Goal: Information Seeking & Learning: Learn about a topic

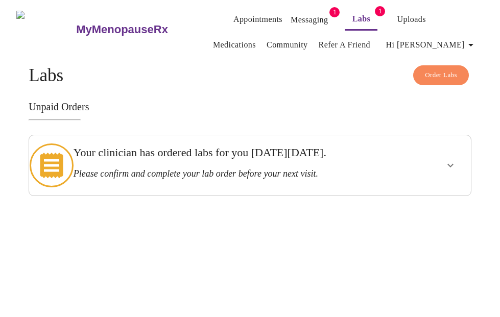
click at [324, 196] on div "MyMenopauseRx Appointments Messaging 1 Labs 1 Uploads Medications Community Ref…" at bounding box center [250, 100] width 492 height 192
click at [291, 13] on link "Messaging" at bounding box center [309, 20] width 37 height 14
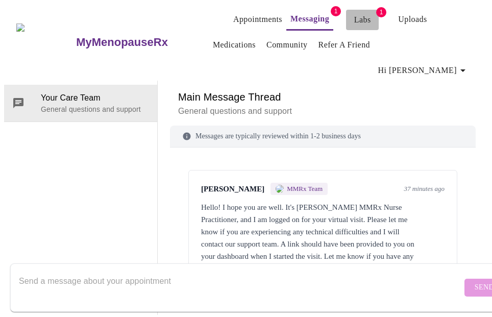
click at [354, 17] on link "Labs" at bounding box center [362, 20] width 17 height 14
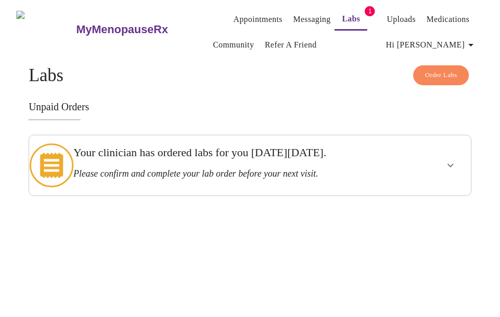
click at [166, 179] on h3 "Please confirm and complete your lab order before your next visit." at bounding box center [228, 174] width 309 height 11
click at [266, 40] on link "Refer a Friend" at bounding box center [291, 45] width 52 height 14
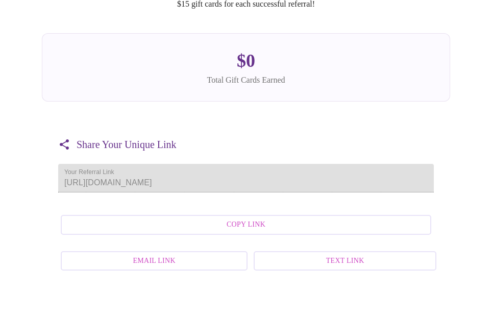
scroll to position [148, 0]
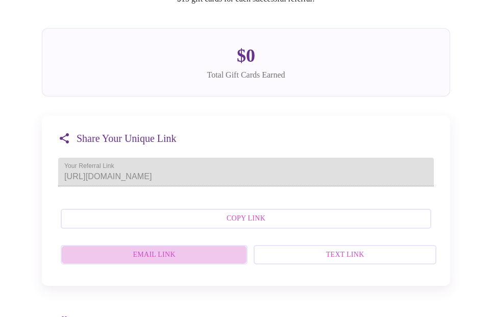
click at [167, 249] on button "Email Link" at bounding box center [154, 255] width 187 height 20
click at [163, 249] on span "Email Link" at bounding box center [154, 255] width 164 height 13
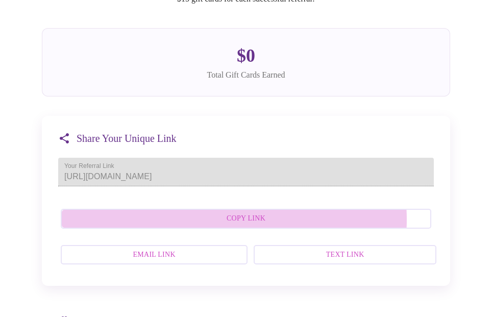
click at [238, 212] on span "Copy Link" at bounding box center [246, 218] width 348 height 13
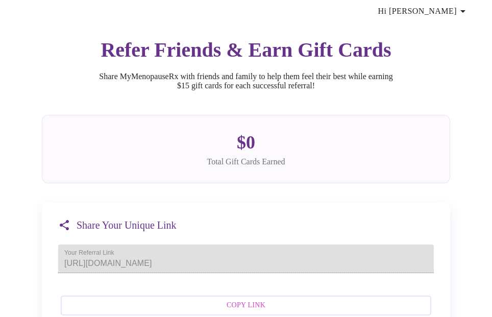
scroll to position [0, 0]
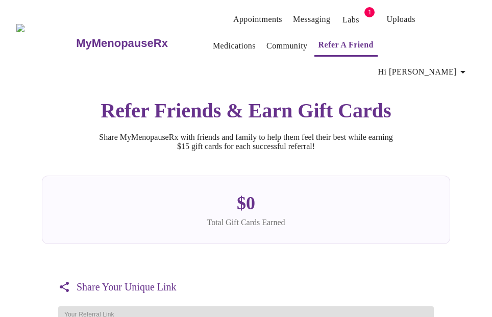
click at [433, 65] on span "Hi [PERSON_NAME]" at bounding box center [423, 72] width 91 height 14
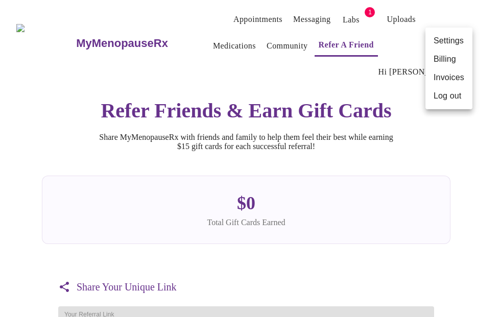
click at [247, 17] on div at bounding box center [250, 158] width 500 height 317
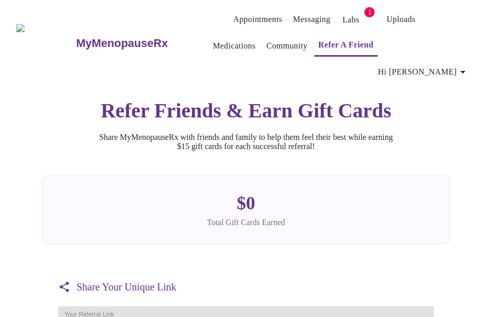
click at [343, 17] on link "Labs" at bounding box center [351, 20] width 17 height 14
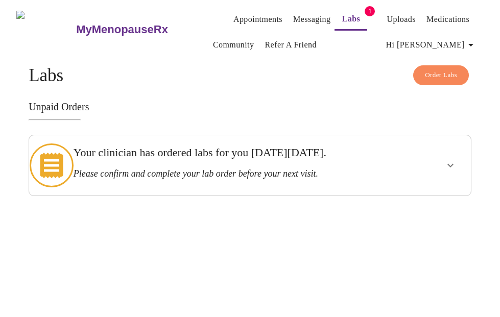
click at [435, 76] on span "Order Labs" at bounding box center [441, 75] width 32 height 12
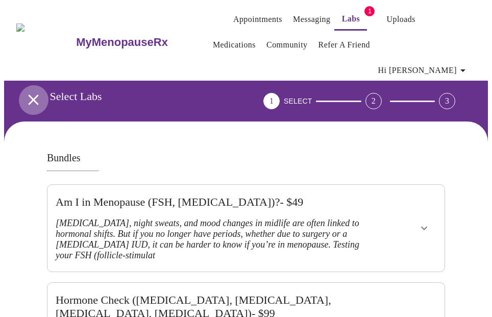
click at [39, 85] on button "open drawer" at bounding box center [33, 100] width 30 height 30
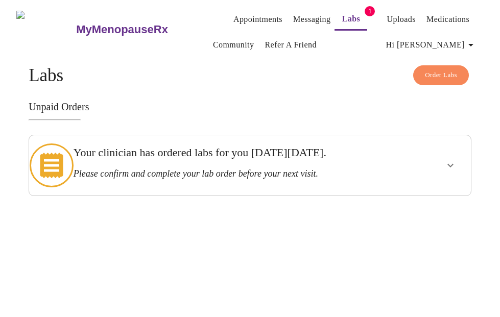
click at [454, 167] on icon "show more" at bounding box center [450, 166] width 6 height 4
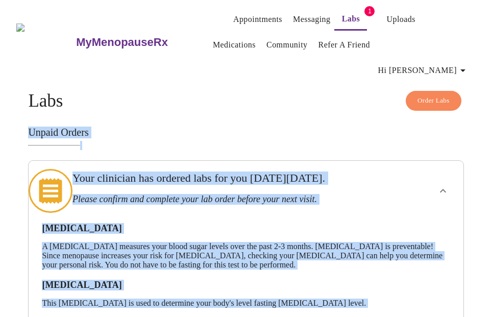
drag, startPoint x: 194, startPoint y: 257, endPoint x: 111, endPoint y: 114, distance: 165.2
copy div "Unpaid Orders Your clinician has ordered labs for you [DATE][DATE]. Please conf…"
click at [256, 38] on link "Medications" at bounding box center [234, 45] width 43 height 14
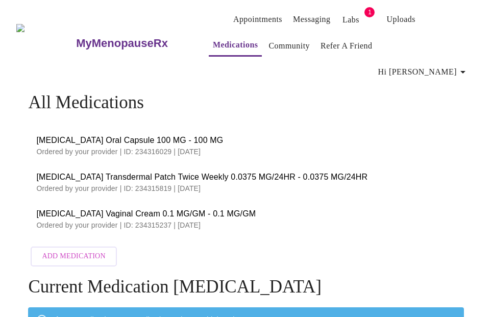
click at [465, 66] on icon "button" at bounding box center [463, 72] width 12 height 12
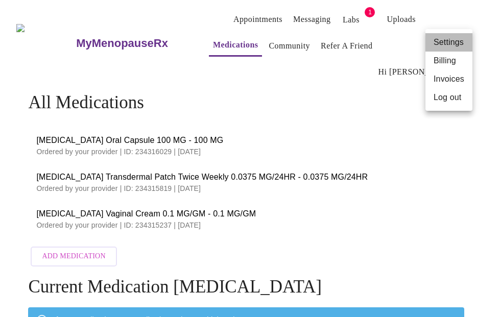
click at [448, 42] on li "Settings" at bounding box center [448, 42] width 47 height 18
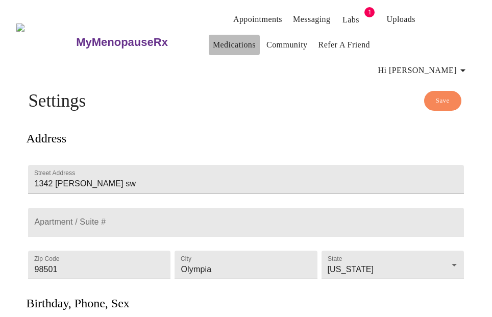
click at [256, 38] on link "Medications" at bounding box center [234, 45] width 43 height 14
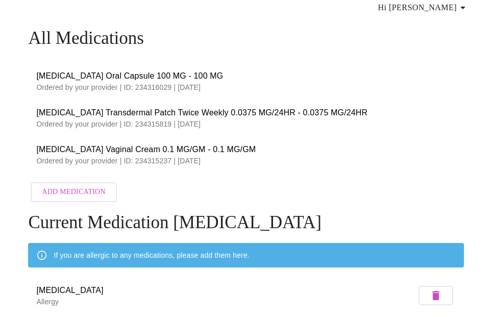
scroll to position [63, 0]
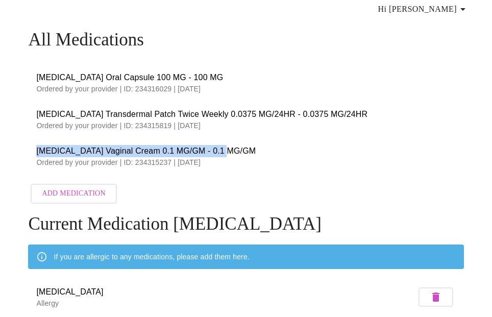
drag, startPoint x: 33, startPoint y: 123, endPoint x: 266, endPoint y: 123, distance: 232.9
click at [266, 145] on span "[MEDICAL_DATA] Vaginal Cream 0.1 MG/GM - 0.1 MG/GM" at bounding box center [245, 151] width 419 height 12
copy span "[MEDICAL_DATA] Vaginal Cream 0.1 MG/GM - 0.1 MG/GM"
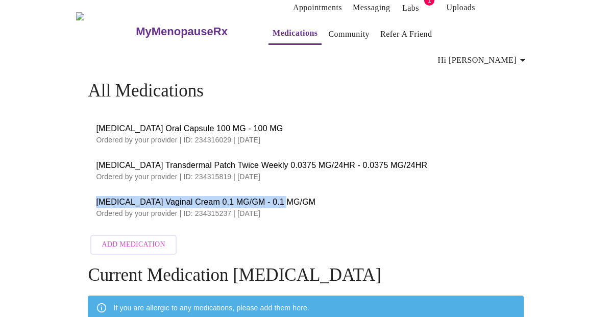
scroll to position [0, 0]
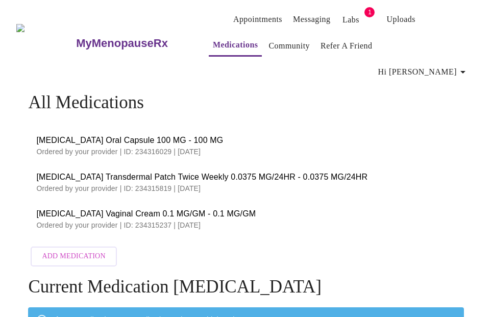
click at [32, 164] on li "[MEDICAL_DATA] Transdermal Patch Twice Weekly 0.0375 MG/24HR - 0.0375 MG/24HR O…" at bounding box center [246, 182] width 436 height 37
drag, startPoint x: 32, startPoint y: 148, endPoint x: 137, endPoint y: 144, distance: 105.8
click at [137, 164] on li "[MEDICAL_DATA] Transdermal Patch Twice Weekly 0.0375 MG/24HR - 0.0375 MG/24HR O…" at bounding box center [246, 182] width 436 height 37
copy span "[MEDICAL_DATA] Transdermal Patch"
